Goal: Transaction & Acquisition: Purchase product/service

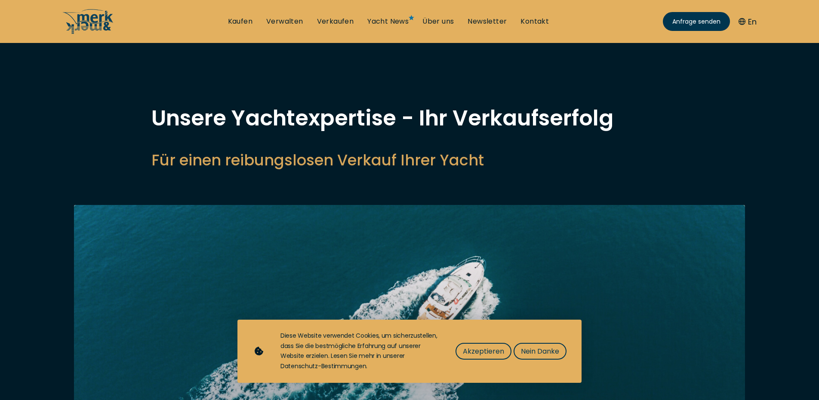
select select "sell"
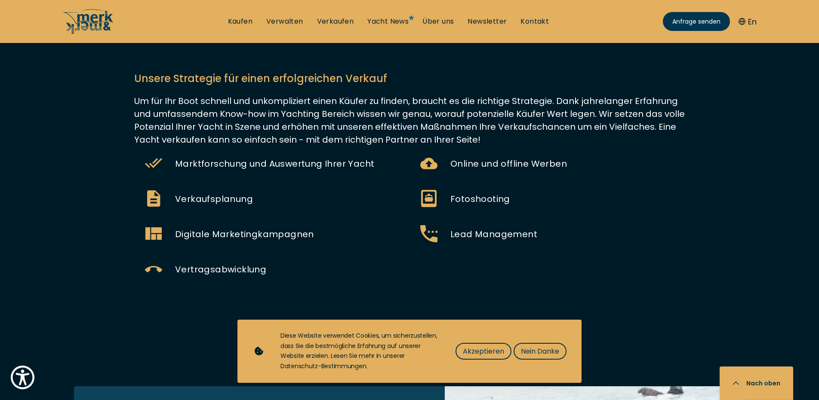
scroll to position [702, 0]
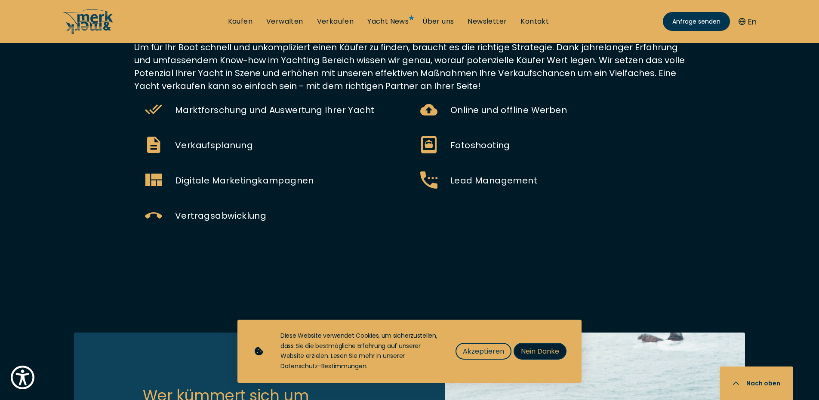
click at [532, 353] on span "Nein Danke" at bounding box center [540, 351] width 38 height 11
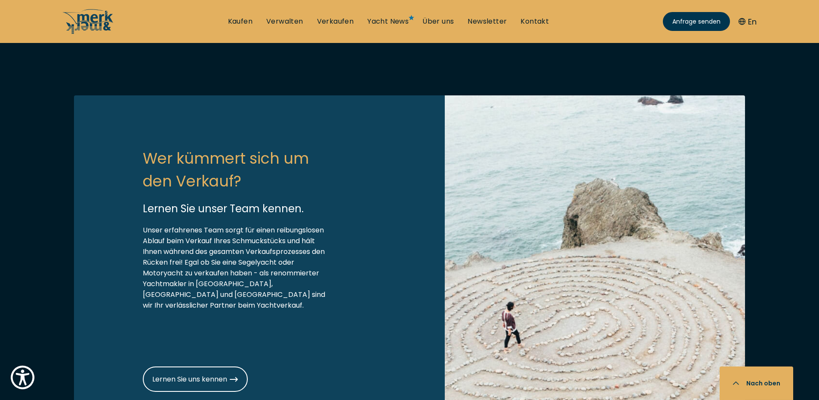
scroll to position [878, 0]
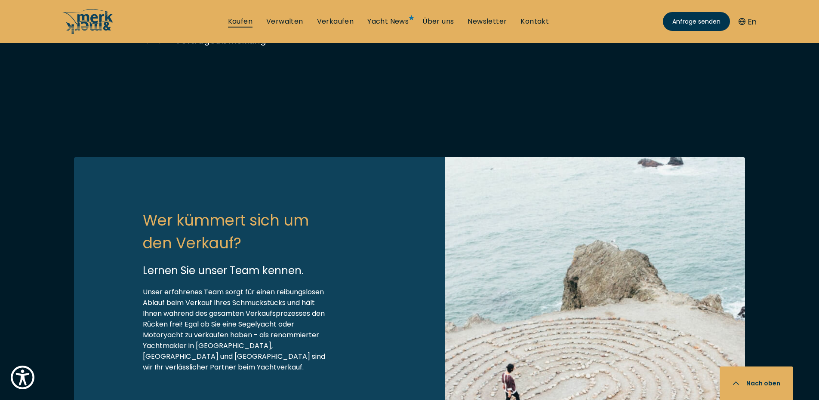
click at [239, 23] on link "Kaufen" at bounding box center [240, 21] width 25 height 9
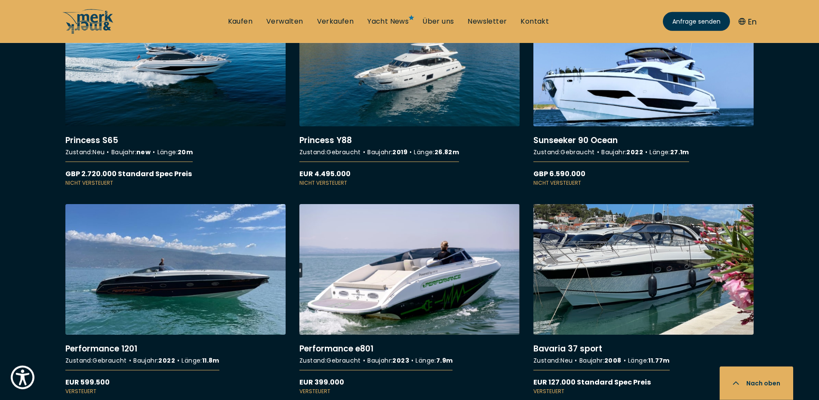
scroll to position [3939, 0]
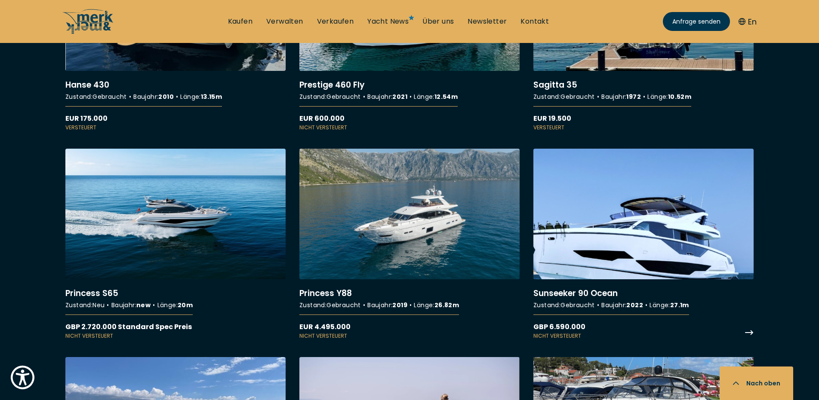
click at [605, 224] on link "More details about Sunseeker 90 Ocean" at bounding box center [643, 244] width 220 height 191
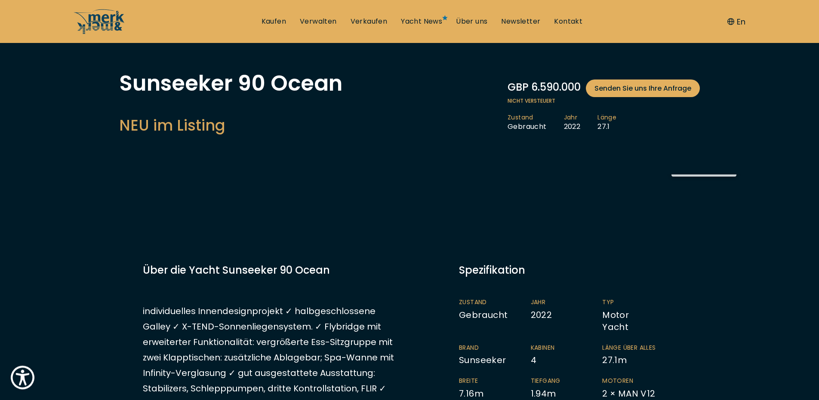
scroll to position [176, 0]
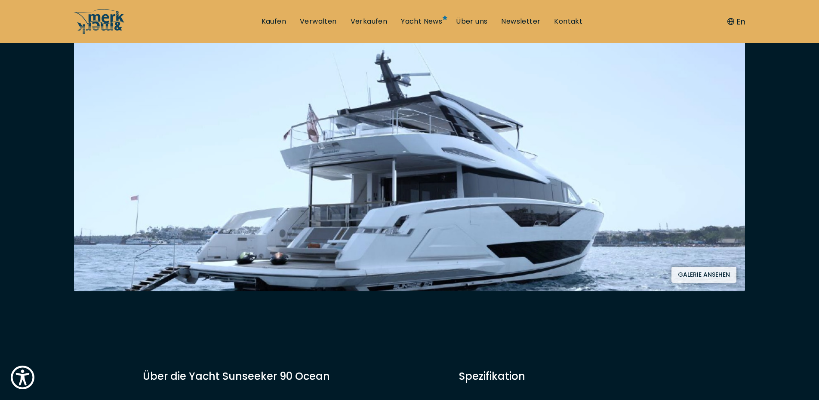
click at [698, 274] on button "Galerie ansehen" at bounding box center [703, 275] width 65 height 16
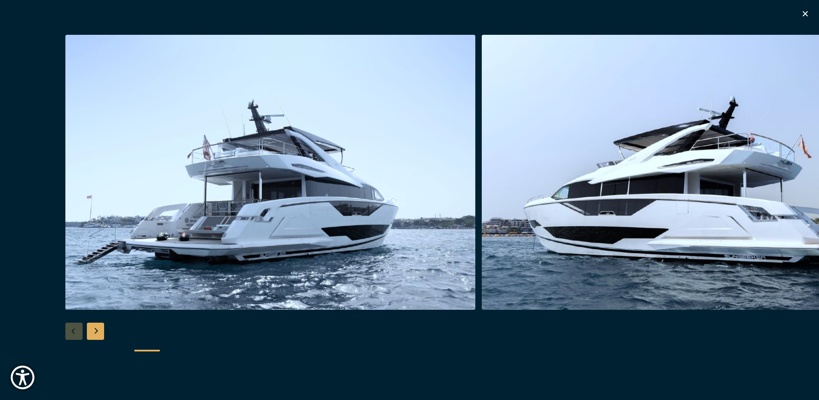
click at [96, 334] on div "Next slide" at bounding box center [95, 331] width 17 height 17
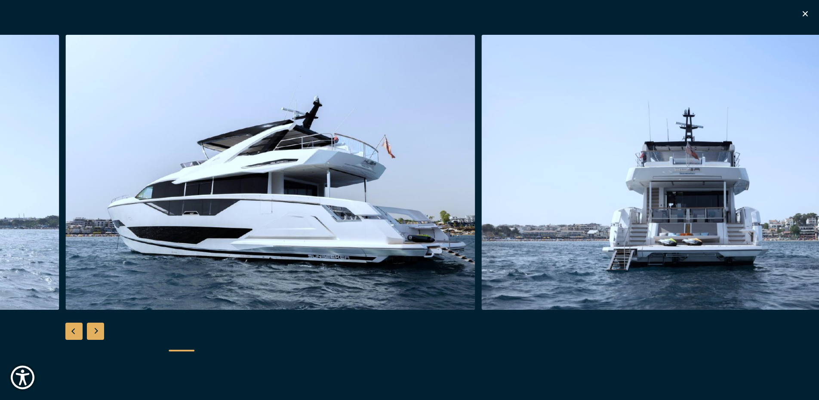
click at [96, 334] on div "Next slide" at bounding box center [95, 331] width 17 height 17
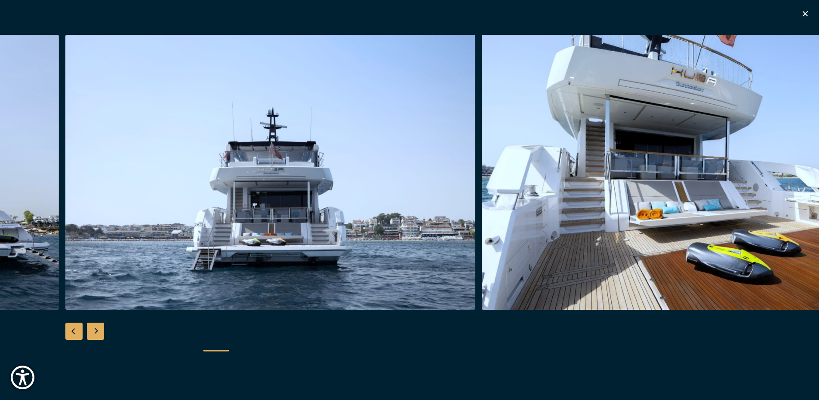
click at [96, 334] on div "Next slide" at bounding box center [95, 331] width 17 height 17
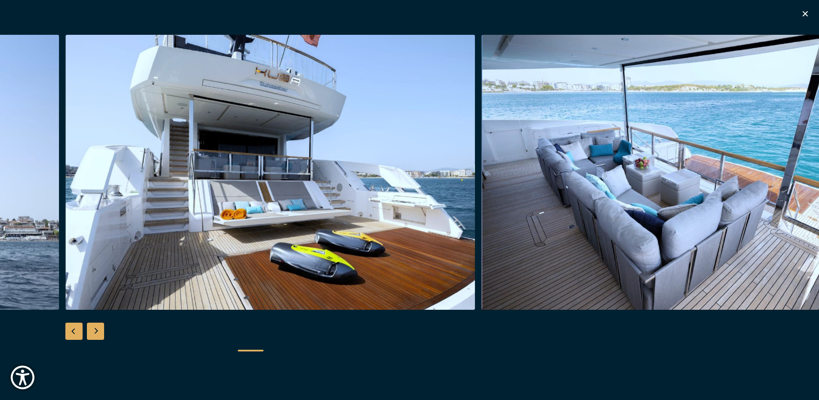
click at [96, 334] on div "Next slide" at bounding box center [95, 331] width 17 height 17
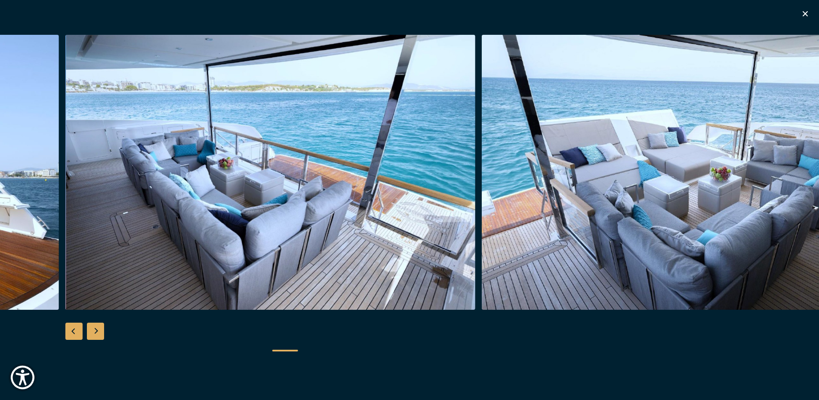
click at [96, 334] on div "Next slide" at bounding box center [95, 331] width 17 height 17
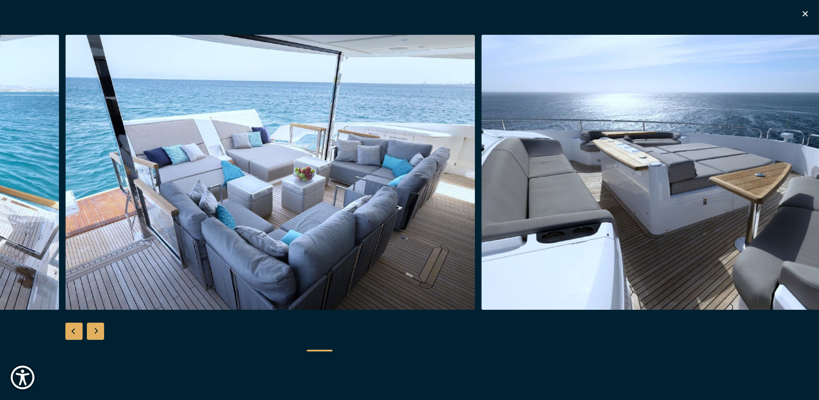
click at [96, 334] on div "Next slide" at bounding box center [95, 331] width 17 height 17
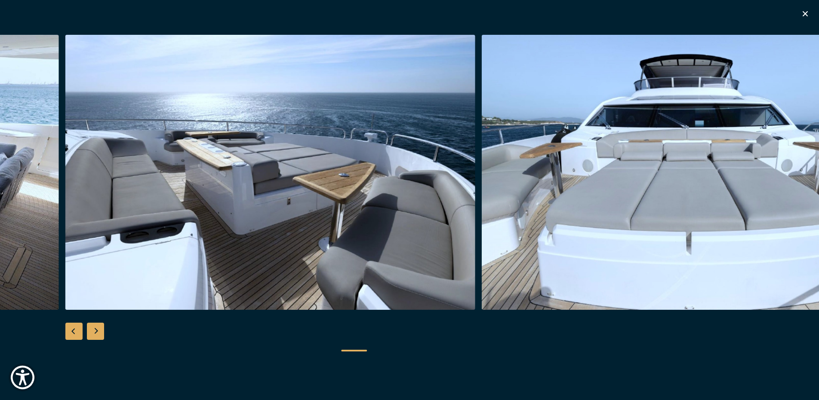
click at [96, 334] on div "Next slide" at bounding box center [95, 331] width 17 height 17
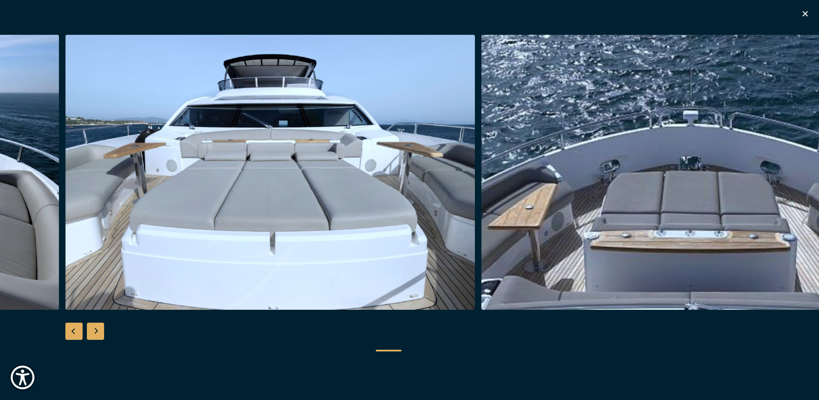
click at [96, 334] on div "Next slide" at bounding box center [95, 331] width 17 height 17
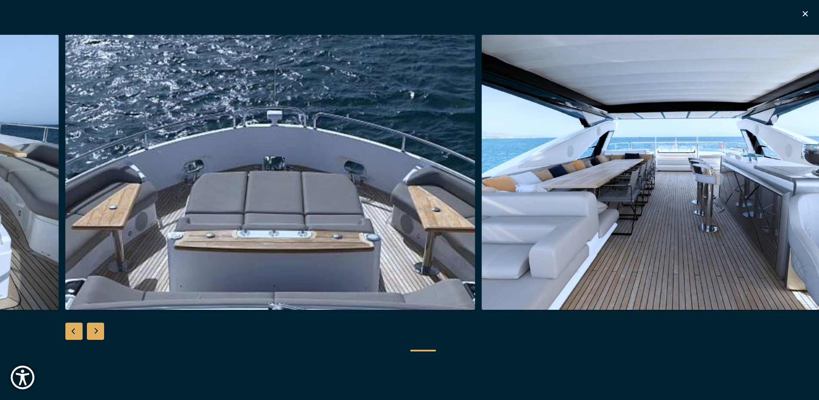
click at [96, 334] on div "Next slide" at bounding box center [95, 331] width 17 height 17
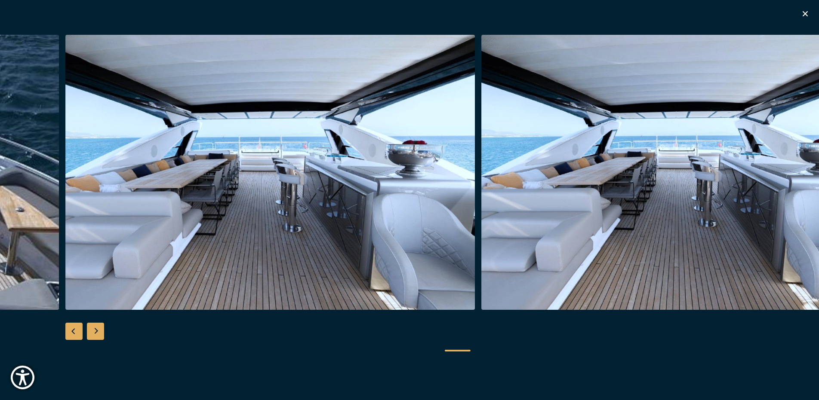
click at [96, 334] on div "Next slide" at bounding box center [95, 331] width 17 height 17
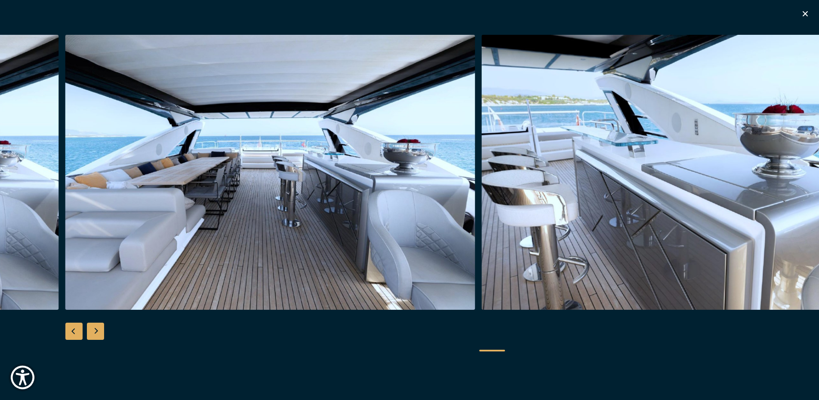
click at [96, 334] on div "Next slide" at bounding box center [95, 331] width 17 height 17
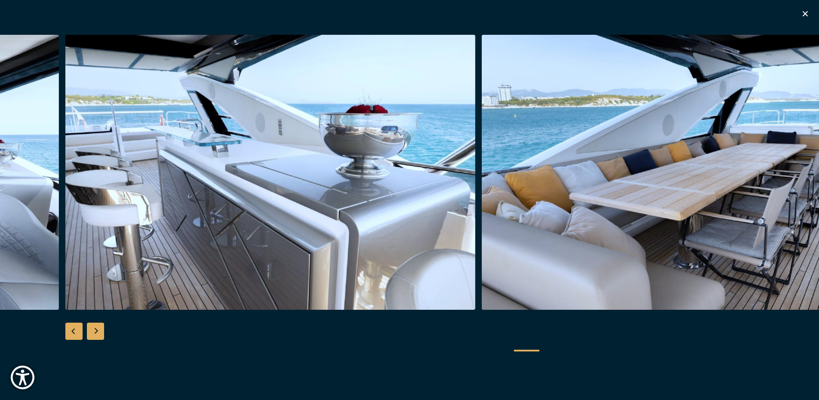
click at [96, 334] on div "Next slide" at bounding box center [95, 331] width 17 height 17
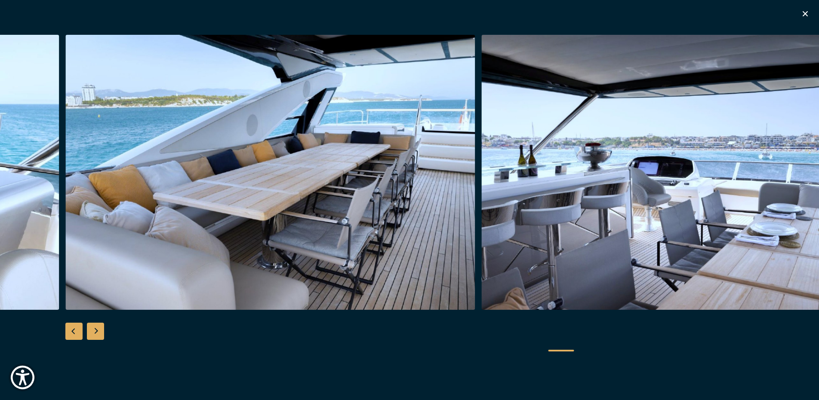
click at [96, 334] on div "Next slide" at bounding box center [95, 331] width 17 height 17
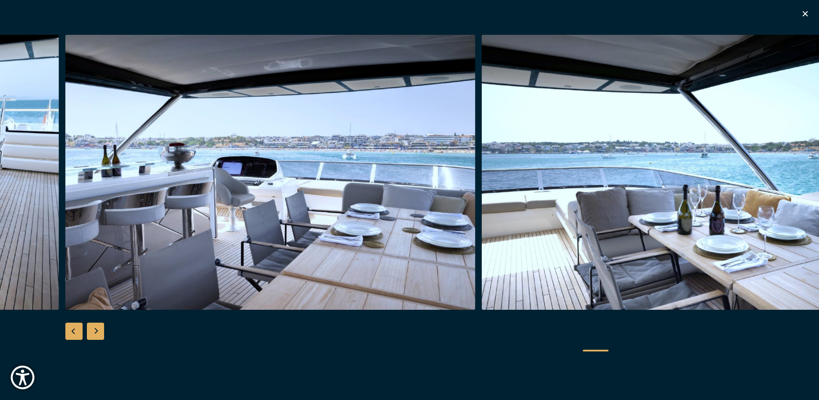
click at [96, 334] on div "Next slide" at bounding box center [95, 331] width 17 height 17
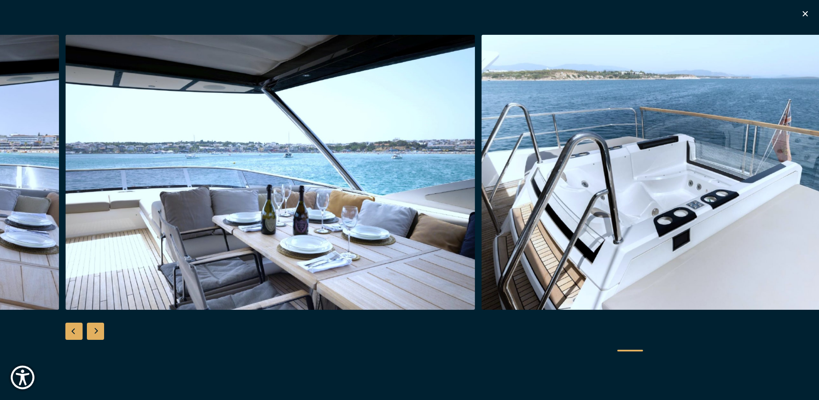
click at [96, 334] on div "Next slide" at bounding box center [95, 331] width 17 height 17
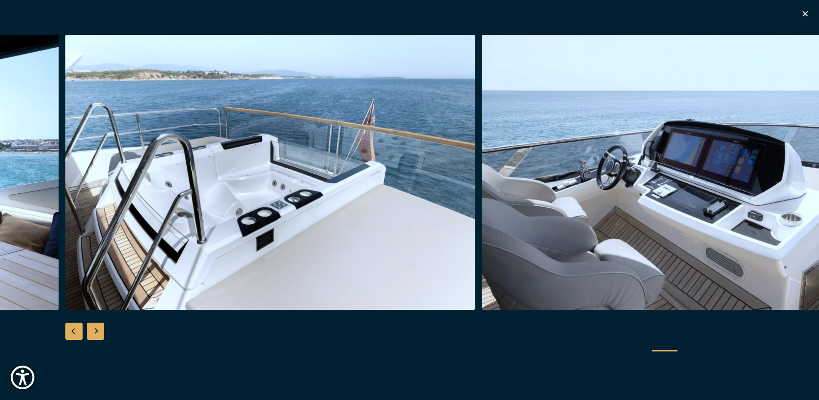
click at [96, 334] on div "Next slide" at bounding box center [95, 331] width 17 height 17
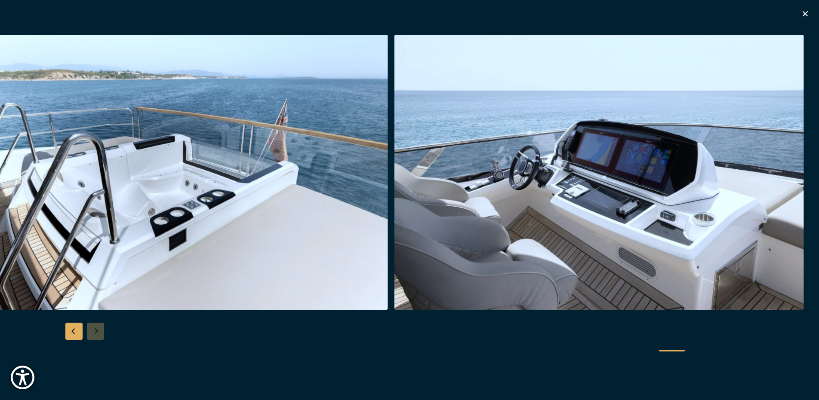
click at [96, 334] on div at bounding box center [409, 200] width 819 height 331
click at [806, 15] on icon "button" at bounding box center [805, 14] width 10 height 10
